Goal: Complete application form

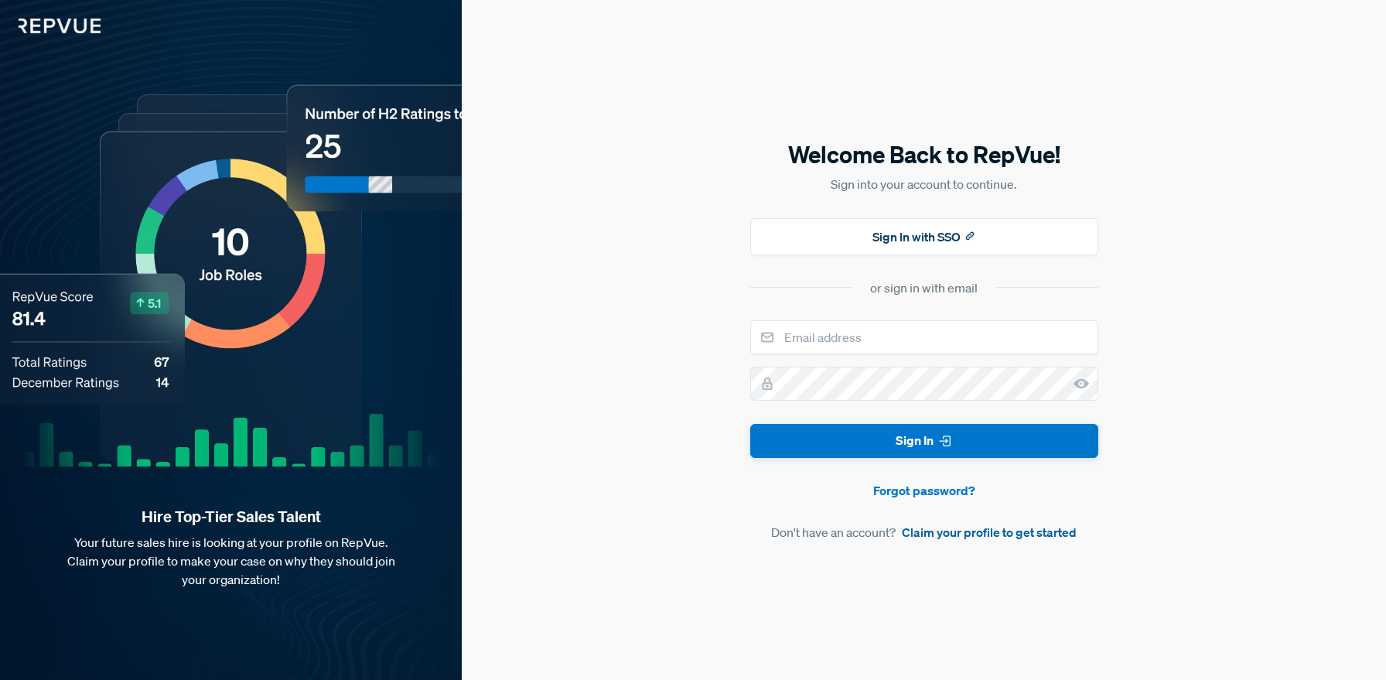
click at [946, 535] on link "Claim your profile to get started" at bounding box center [989, 532] width 175 height 19
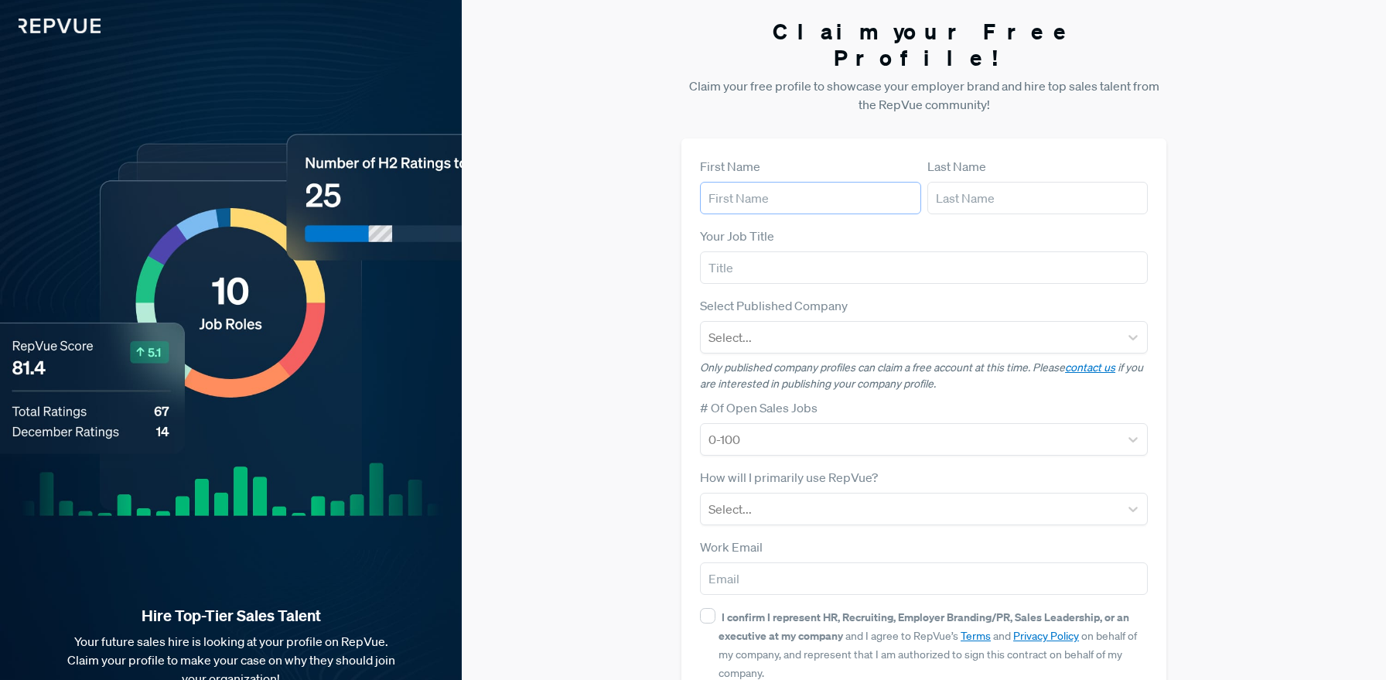
click at [767, 182] on input "text" at bounding box center [810, 198] width 221 height 32
click at [766, 182] on input "text" at bounding box center [810, 198] width 221 height 32
type input "[PERSON_NAME]"
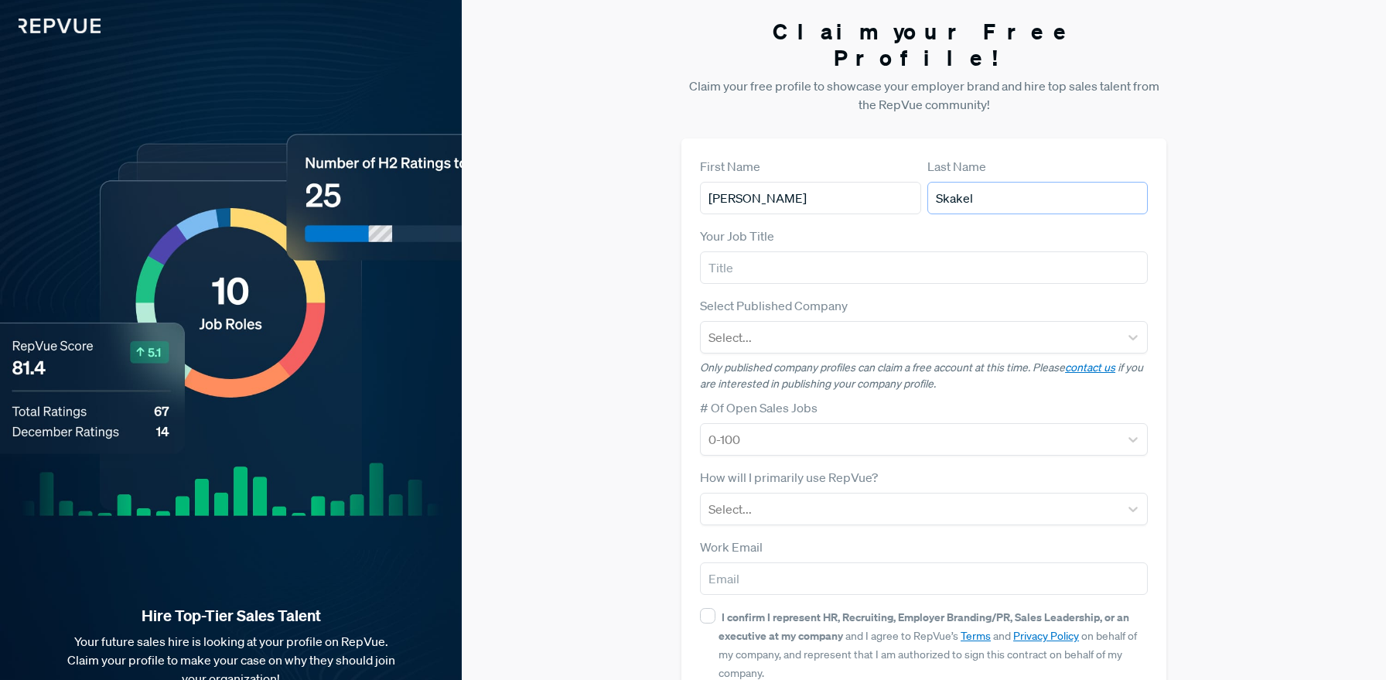
type input "Skakel"
type input "Project Manager"
click at [752, 326] on div at bounding box center [910, 337] width 403 height 22
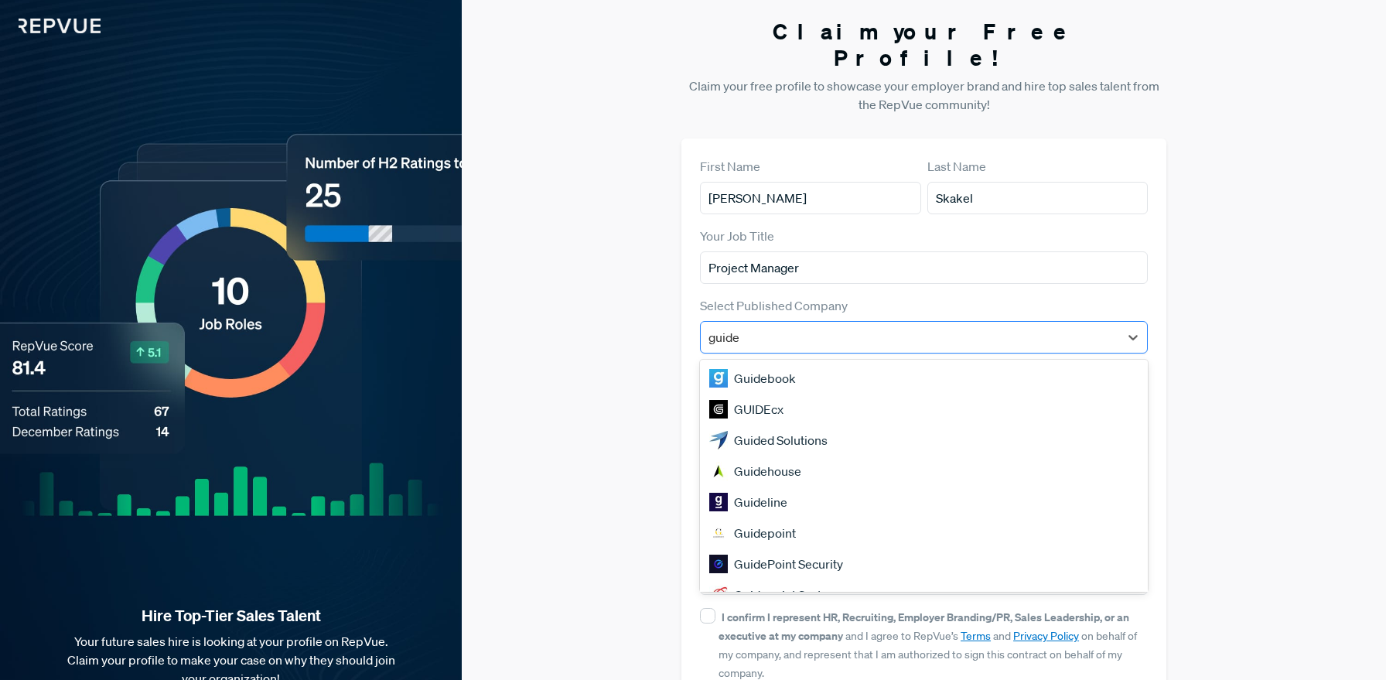
type input "guidep"
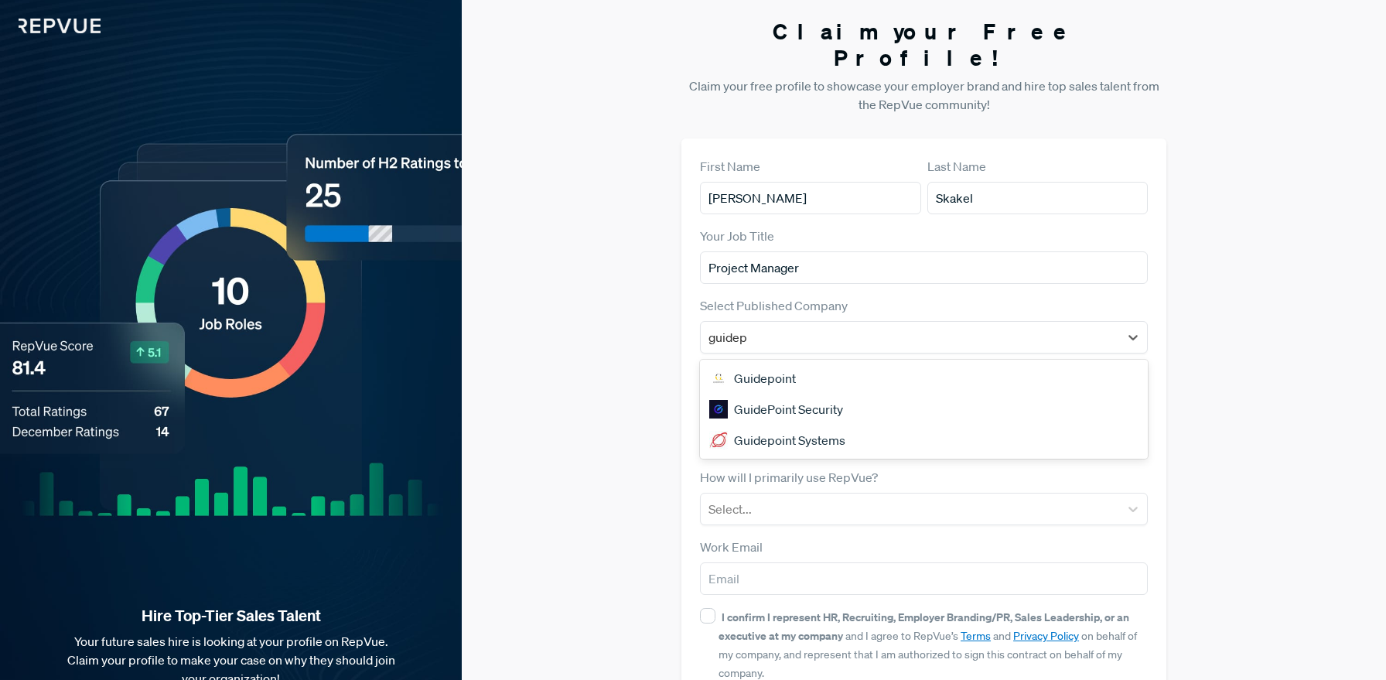
click at [751, 363] on div "Guidepoint" at bounding box center [924, 378] width 448 height 31
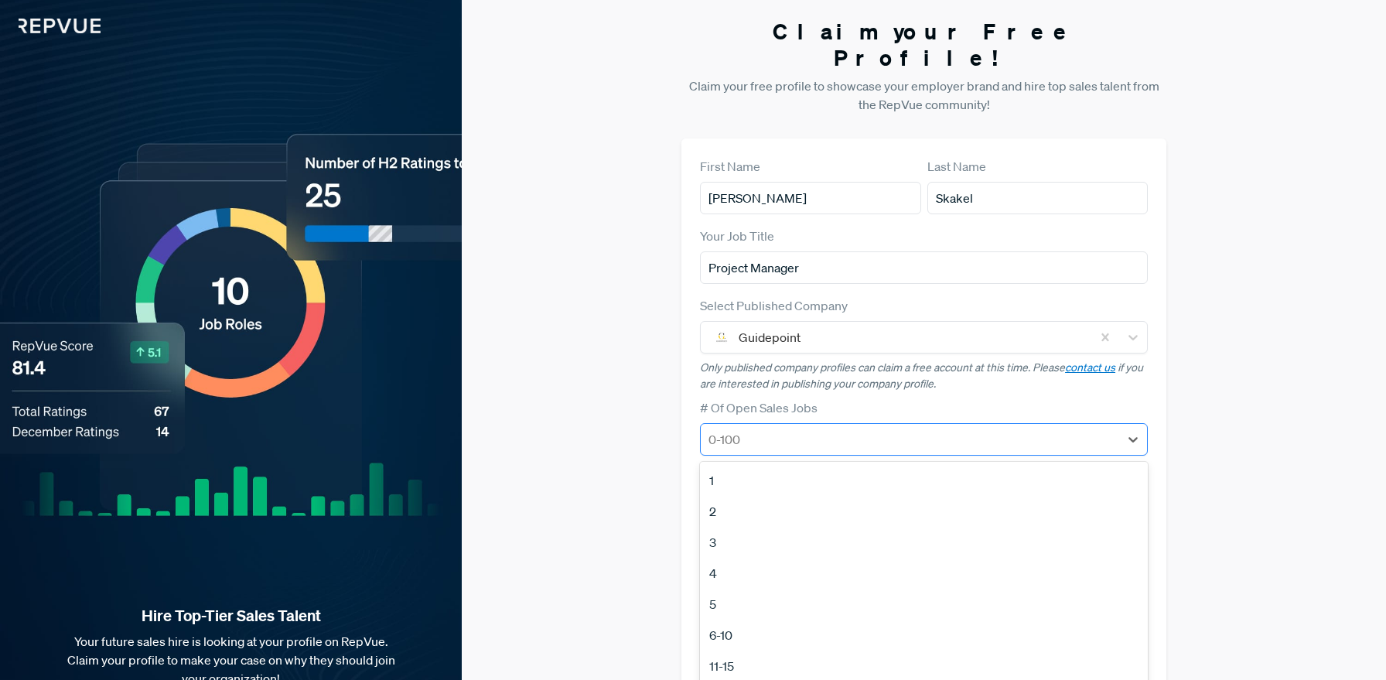
click at [799, 429] on div at bounding box center [910, 440] width 403 height 22
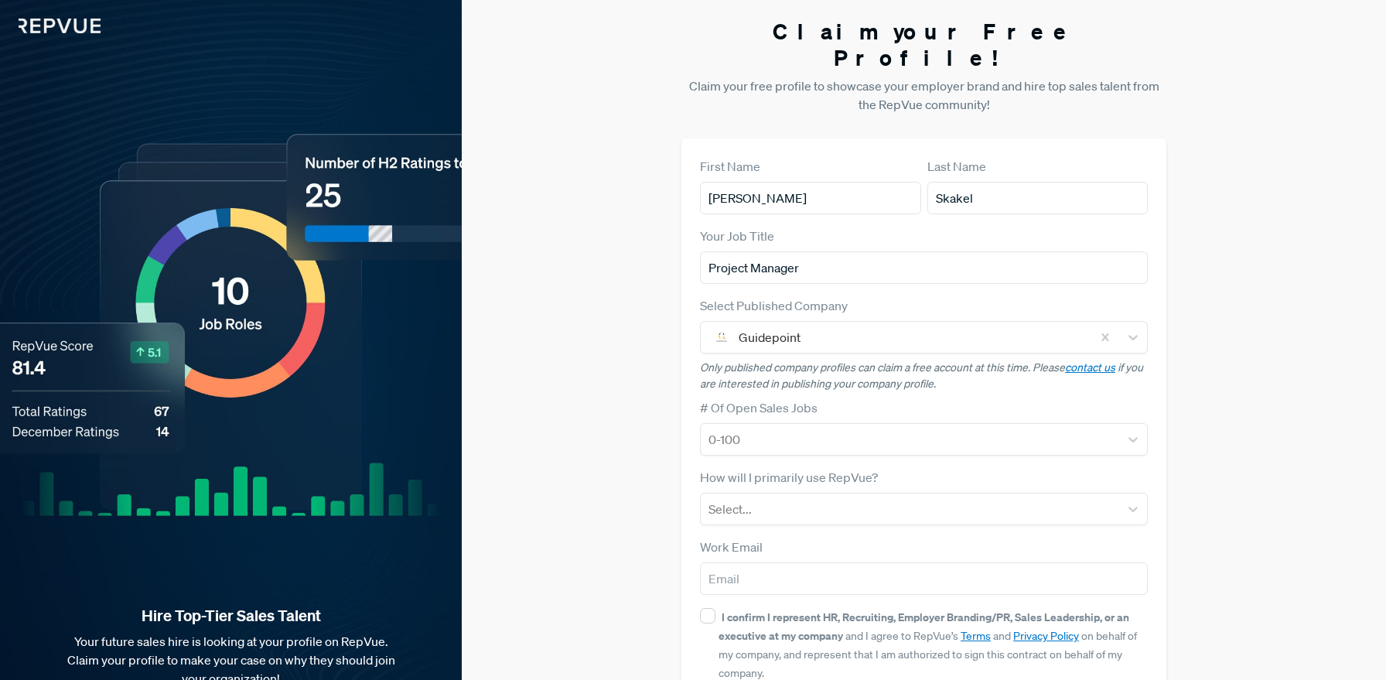
click at [1151, 395] on div "First Name [PERSON_NAME] Last Name Skakel Your Job Title Project Manager Select…" at bounding box center [924, 448] width 485 height 621
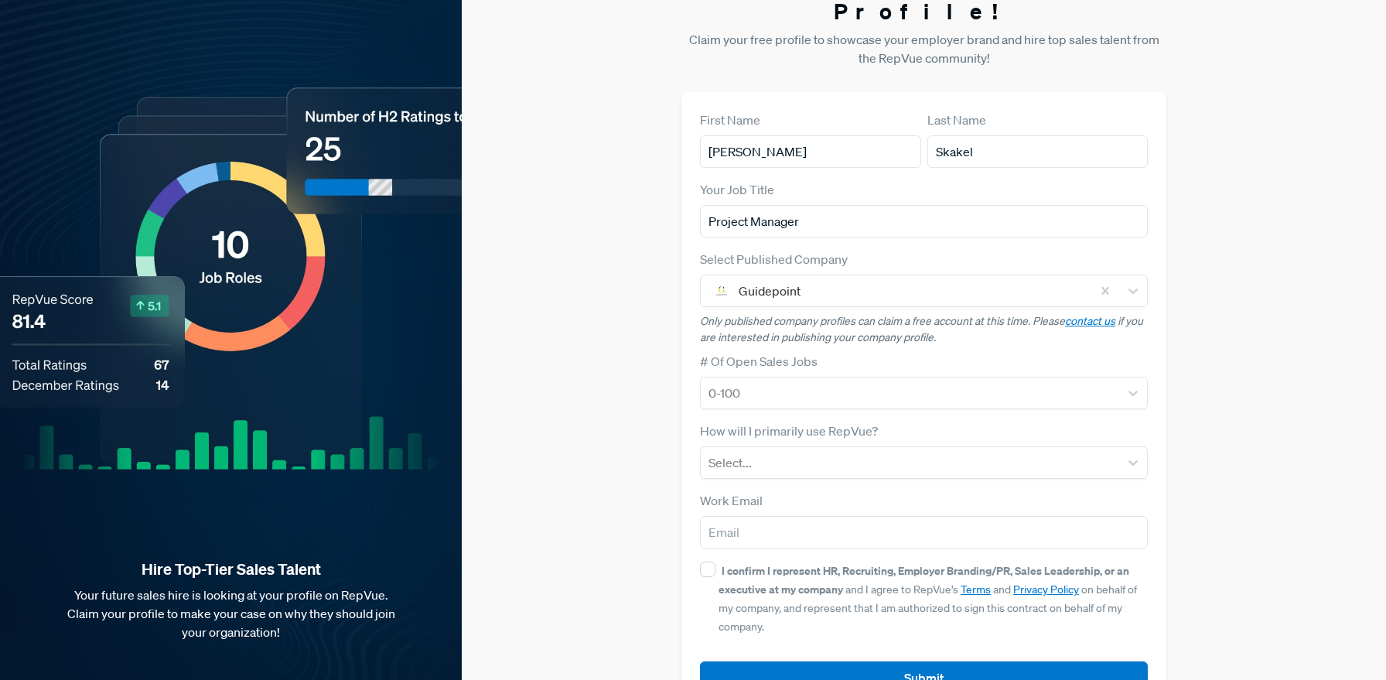
scroll to position [66, 0]
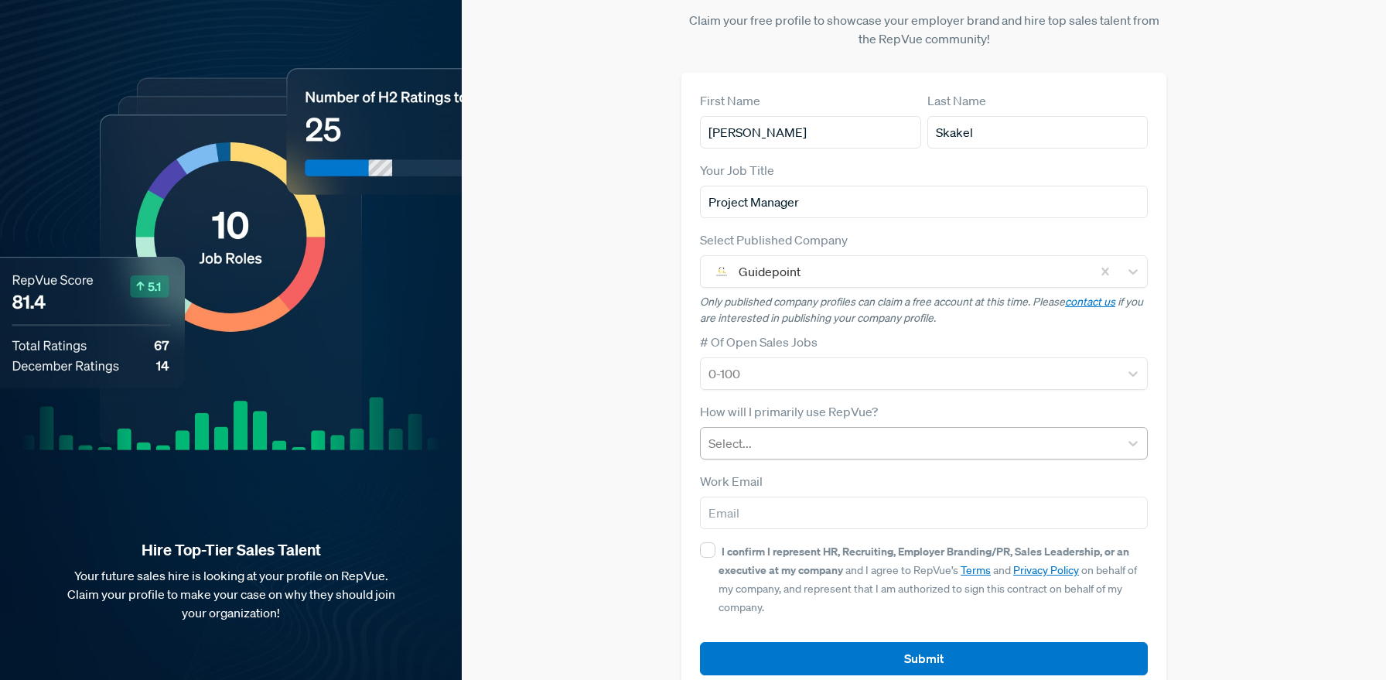
click at [802, 432] on div at bounding box center [910, 443] width 403 height 22
click at [658, 410] on div "Claim your Free Profile! Claim your free profile to showcase your employer bran…" at bounding box center [924, 323] width 925 height 778
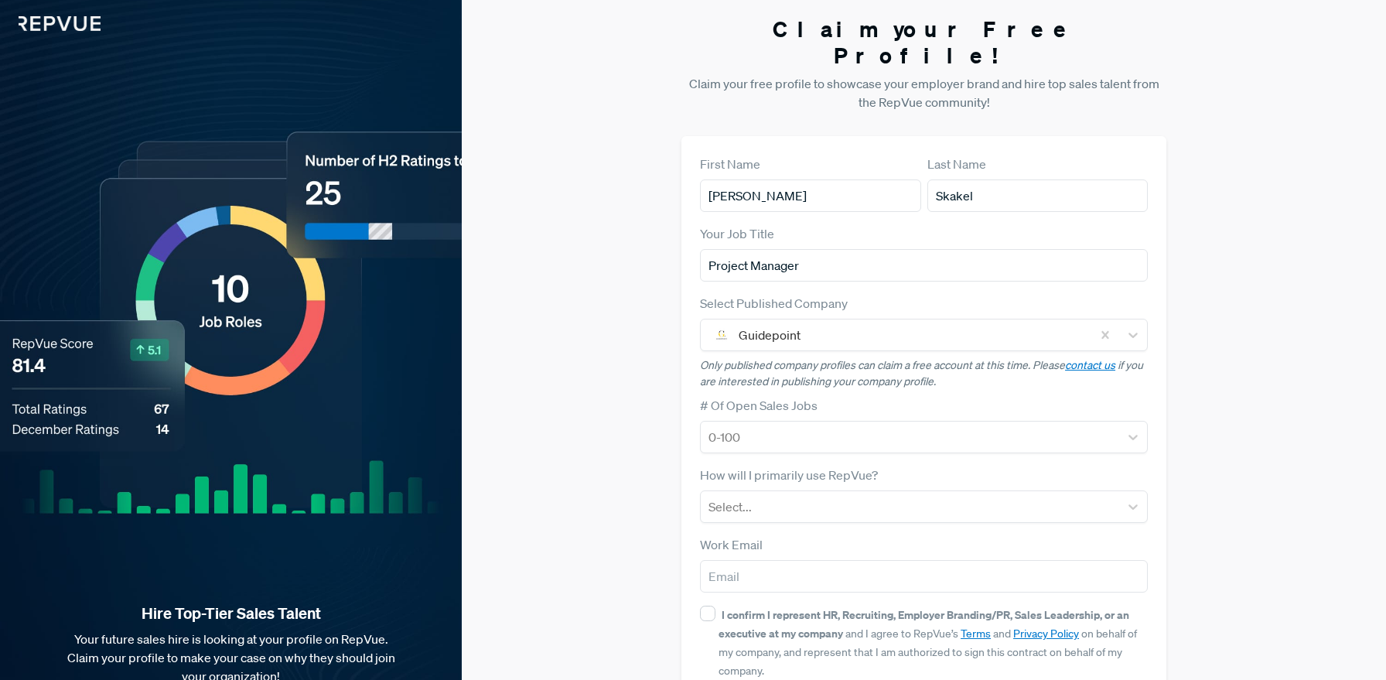
scroll to position [0, 0]
